Goal: Transaction & Acquisition: Purchase product/service

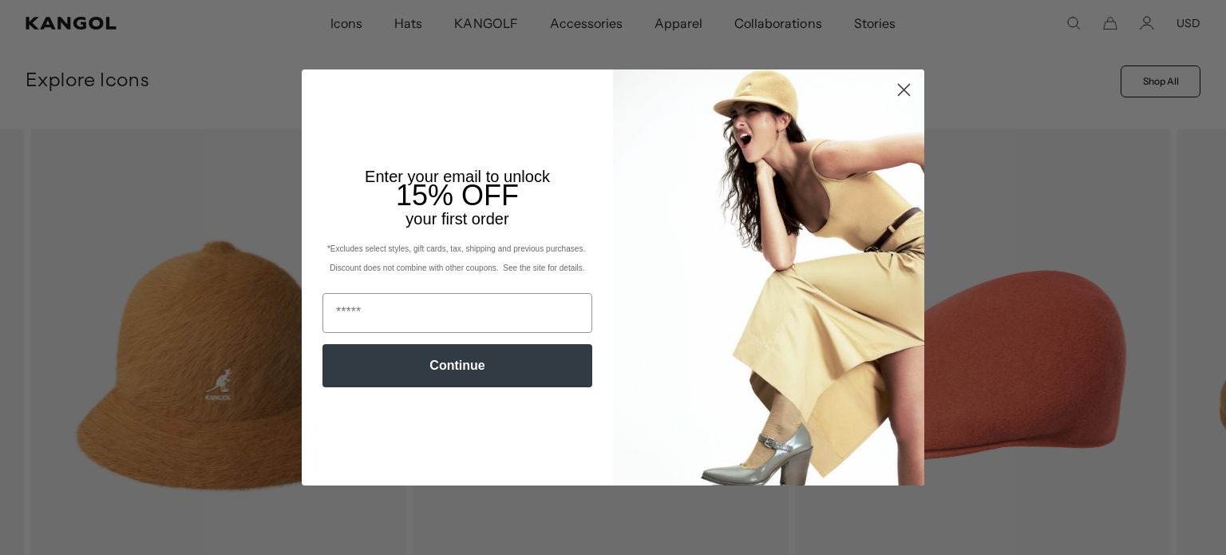
scroll to position [0, 329]
click at [714, 248] on img "POPUP Form" at bounding box center [768, 276] width 311 height 415
click at [904, 89] on circle "Close dialog" at bounding box center [904, 90] width 26 height 26
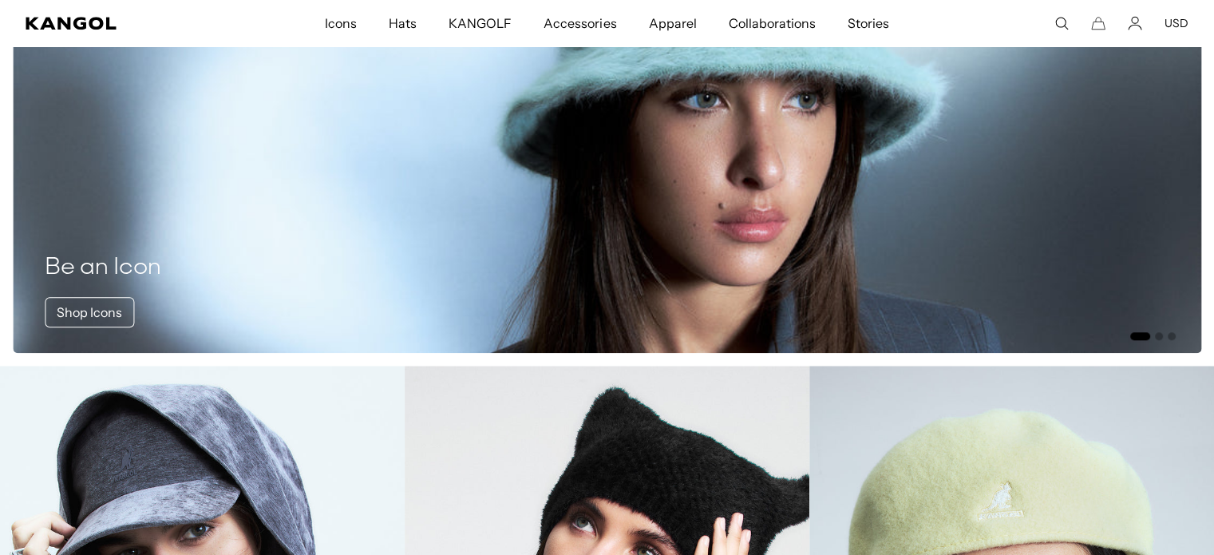
scroll to position [0, 329]
